Goal: Obtain resource: Download file/media

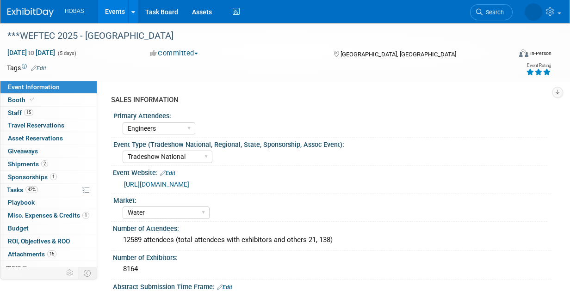
select select "Engineers"
select select "Tradeshow National"
select select "Water"
select select "Exhibiting and Sponsoring"
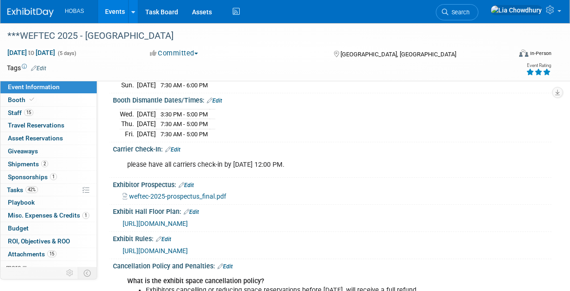
click at [116, 10] on link "Events" at bounding box center [115, 11] width 34 height 23
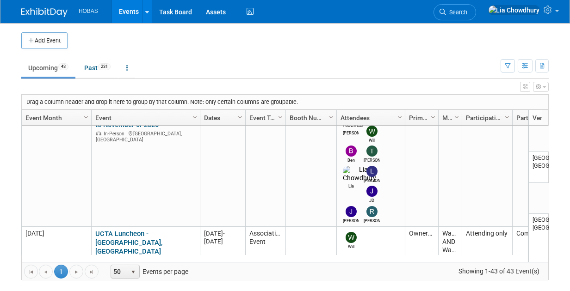
scroll to position [440, 0]
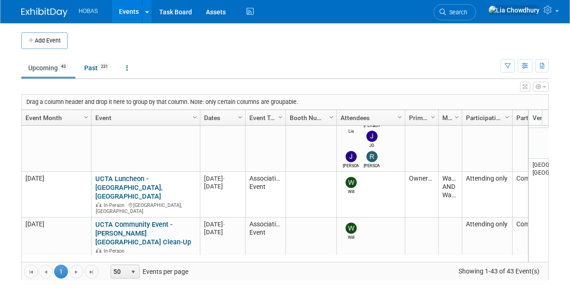
click at [162, 260] on link "***WEFTEC 2025 - [GEOGRAPHIC_DATA]" at bounding box center [135, 268] width 80 height 17
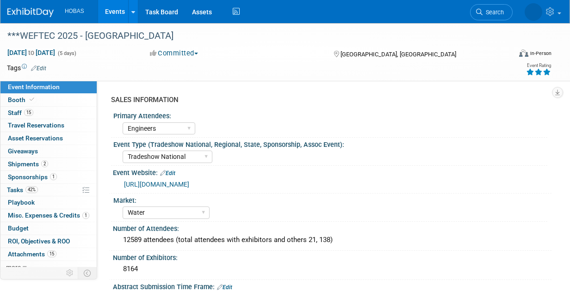
select select "Engineers"
select select "Tradeshow National"
select select "Water"
select select "Exhibiting and Sponsoring"
click at [180, 185] on link "[URL][DOMAIN_NAME]" at bounding box center [156, 184] width 65 height 7
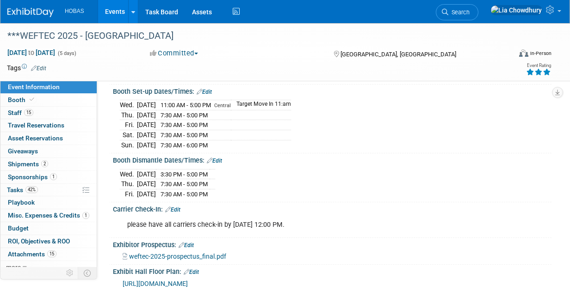
scroll to position [1404, 0]
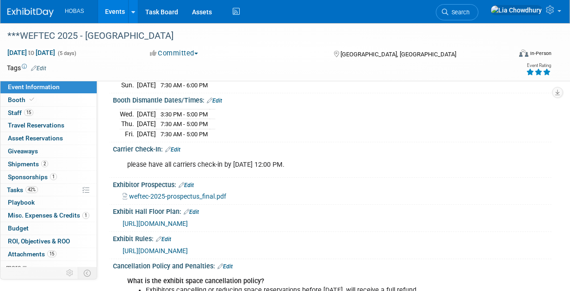
click at [201, 193] on span "weftec-2025-prospectus_final.pdf" at bounding box center [177, 196] width 97 height 7
